Goal: Communication & Community: Connect with others

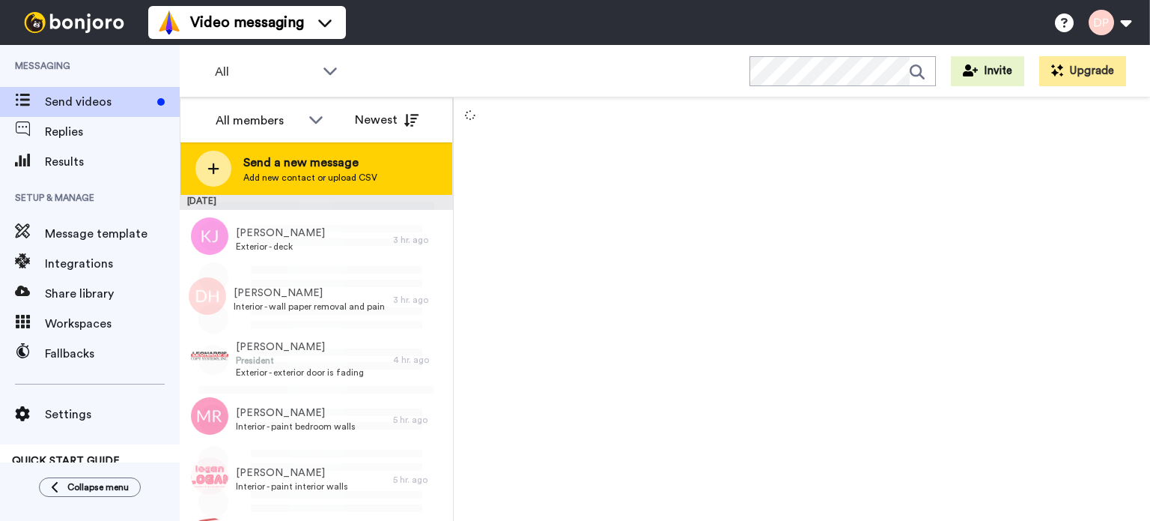
click at [312, 162] on span "Send a new message" at bounding box center [310, 163] width 134 height 18
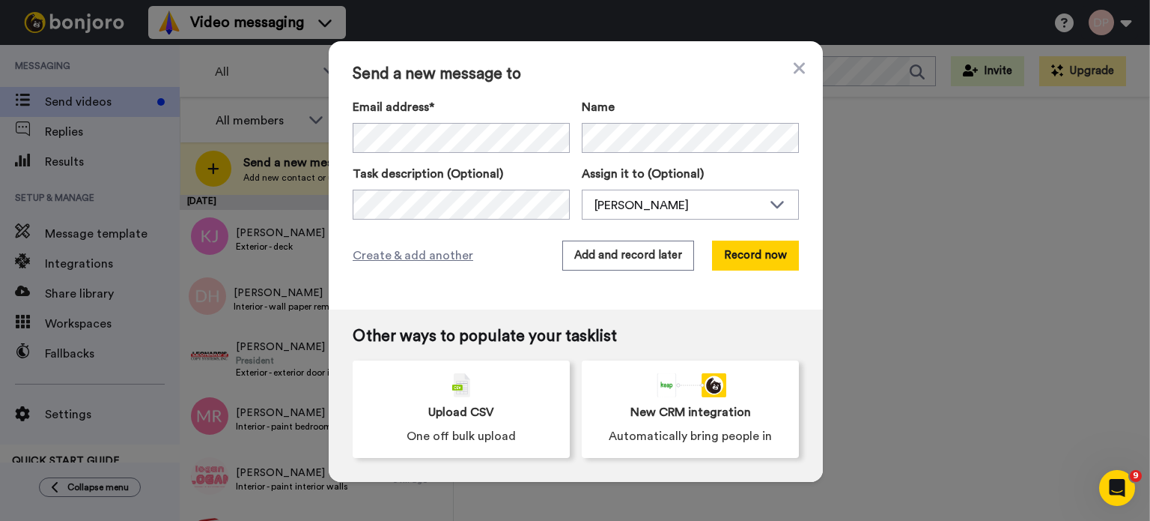
click at [1033, 229] on div "Send a new message to Email address* [PERSON_NAME] <[EMAIL_ADDRESS][DOMAIN_NAME…" at bounding box center [575, 260] width 1150 height 521
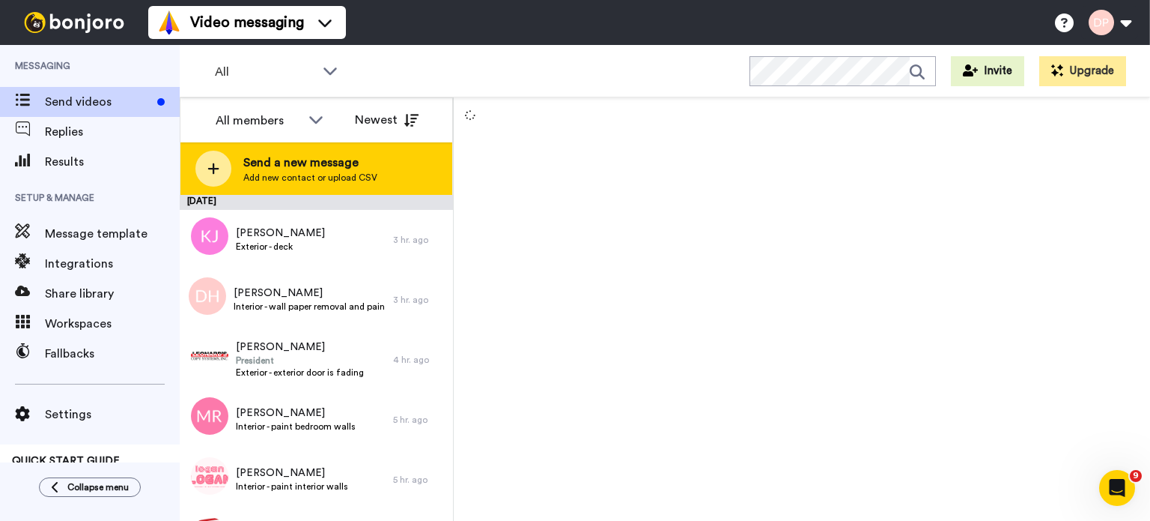
click at [300, 164] on span "Send a new message" at bounding box center [310, 163] width 134 height 18
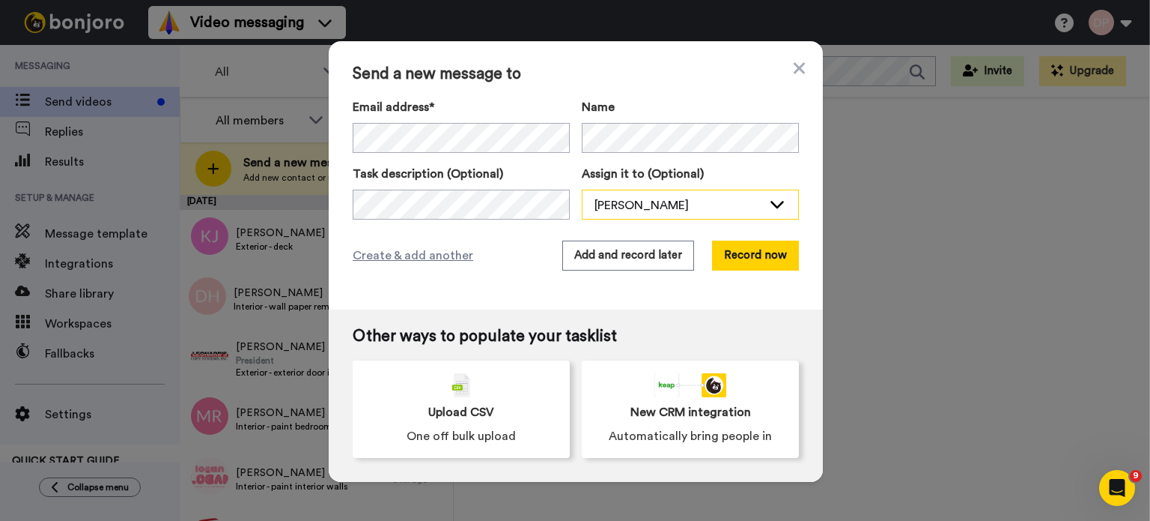
click at [628, 197] on div "[PERSON_NAME]" at bounding box center [679, 205] width 168 height 18
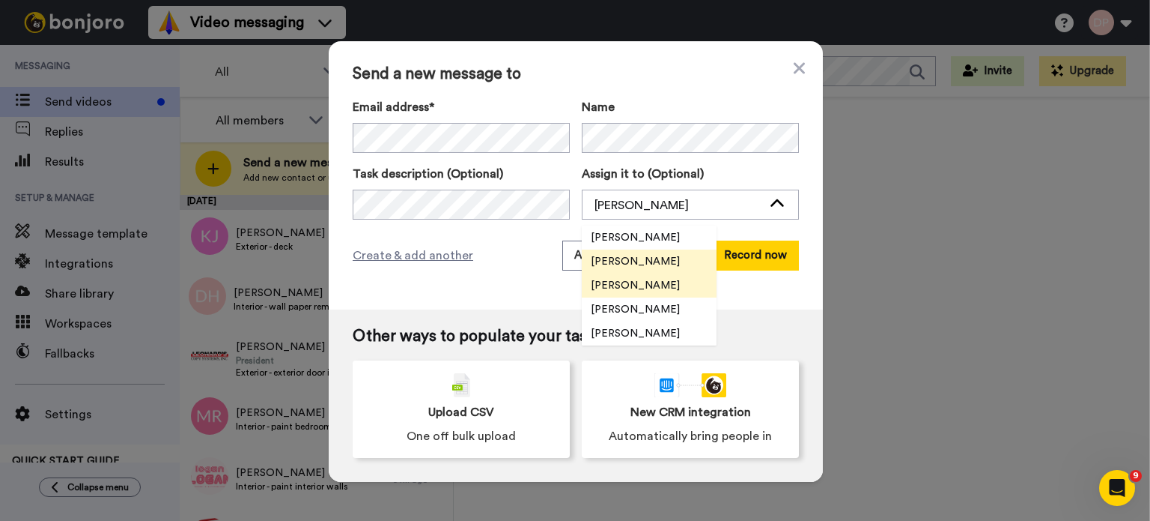
click at [628, 287] on span "[PERSON_NAME]" at bounding box center [635, 285] width 107 height 15
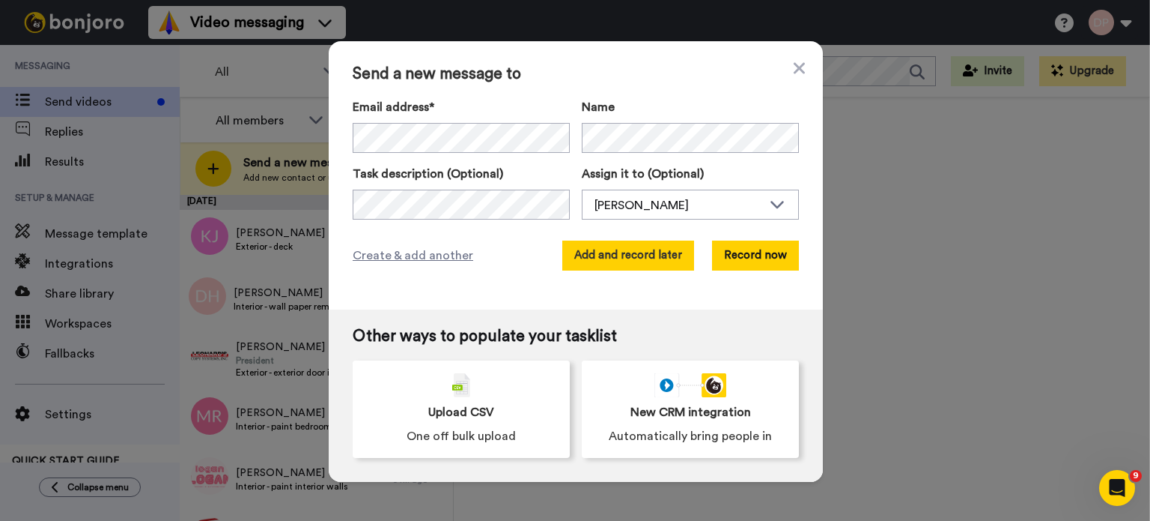
click at [626, 257] on button "Add and record later" at bounding box center [628, 255] width 132 height 30
